Goal: Complete application form

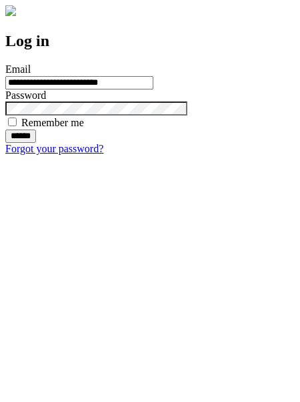
type input "**********"
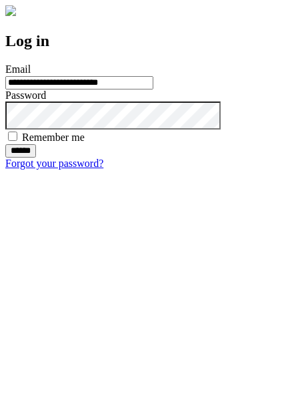
click at [36, 158] on input "******" at bounding box center [20, 150] width 31 height 13
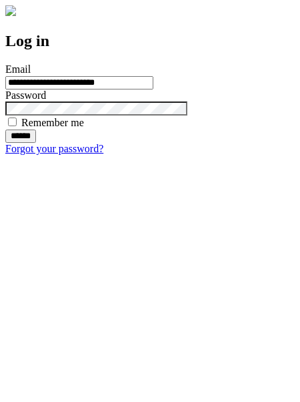
type input "**********"
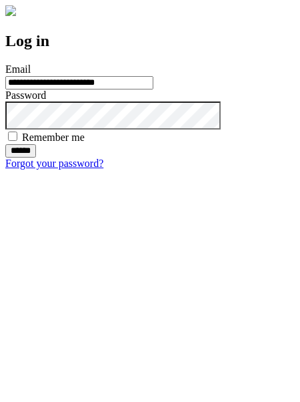
click at [36, 158] on input "******" at bounding box center [20, 150] width 31 height 13
